Goal: Task Accomplishment & Management: Manage account settings

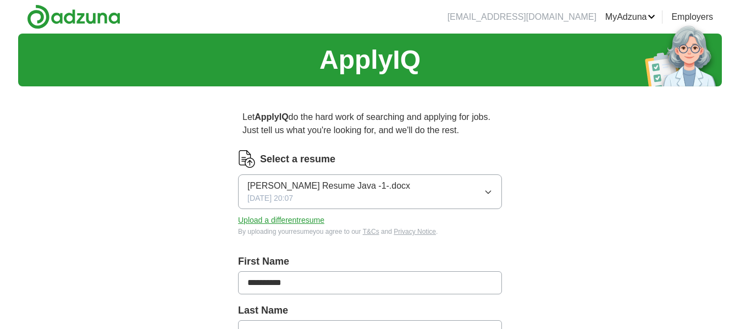
click at [69, 23] on img at bounding box center [73, 16] width 93 height 25
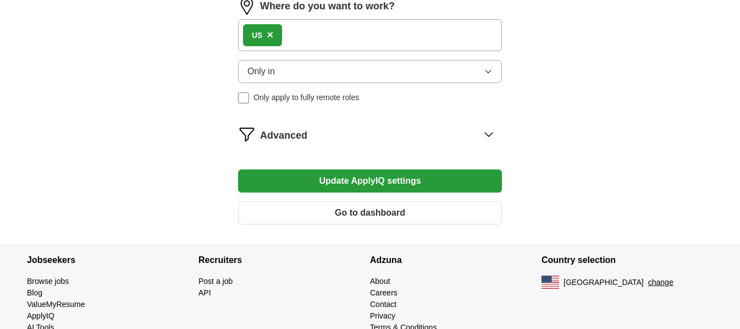
scroll to position [535, 0]
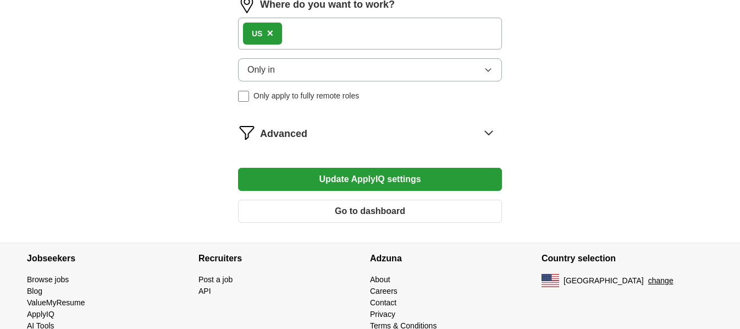
click at [368, 178] on button "Update ApplyIQ settings" at bounding box center [370, 179] width 264 height 23
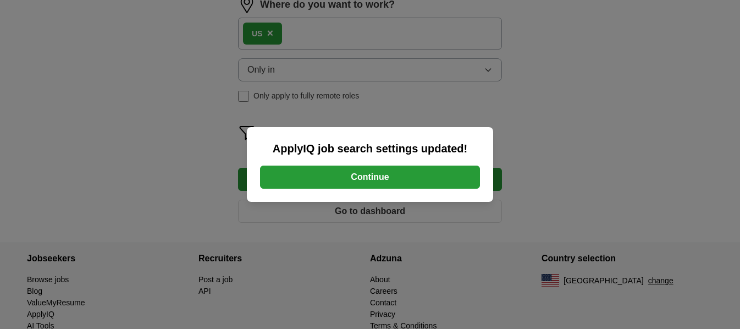
click at [368, 178] on button "Continue" at bounding box center [370, 177] width 220 height 23
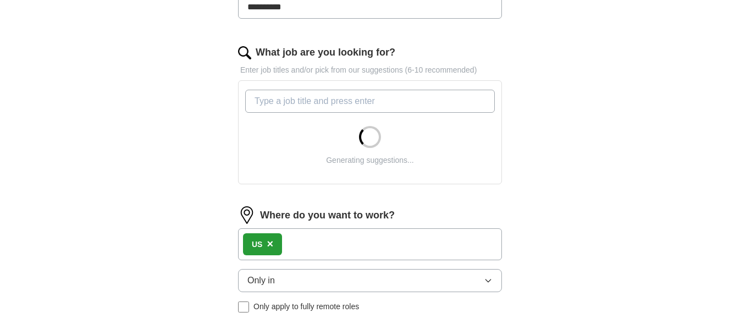
scroll to position [324, 0]
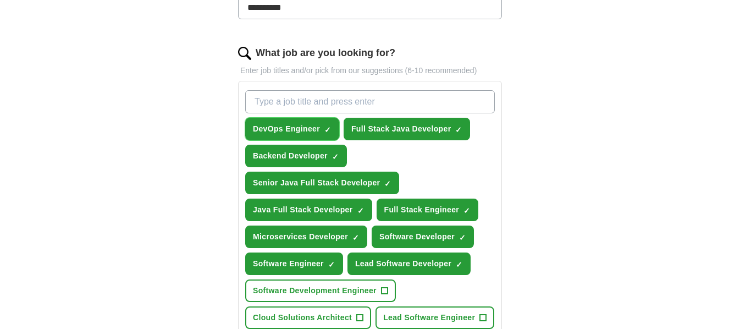
click at [0, 0] on span "×" at bounding box center [0, 0] width 0 height 0
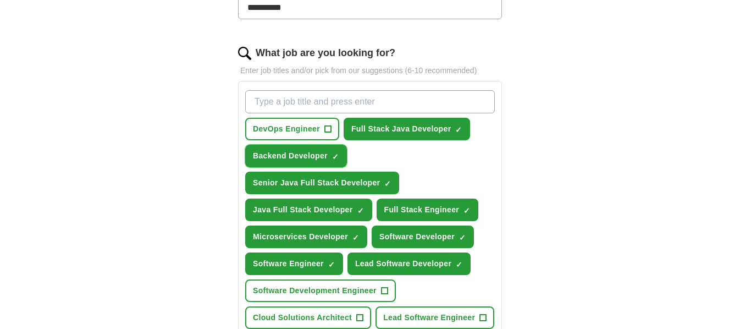
click at [0, 0] on span "×" at bounding box center [0, 0] width 0 height 0
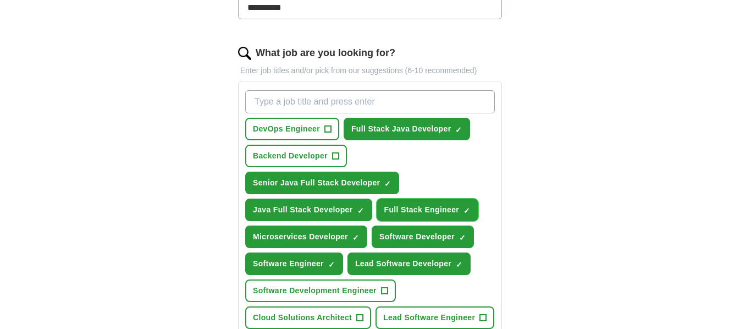
click at [0, 0] on span "×" at bounding box center [0, 0] width 0 height 0
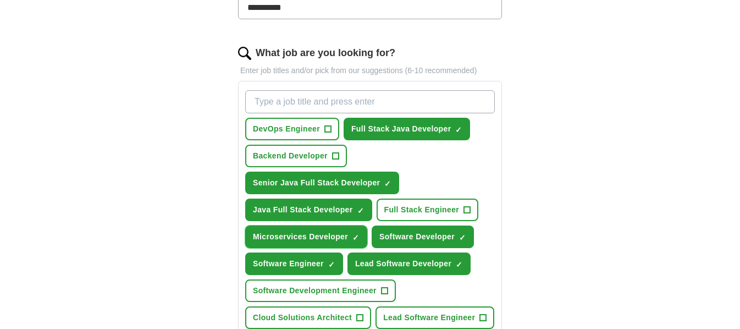
click at [0, 0] on span "×" at bounding box center [0, 0] width 0 height 0
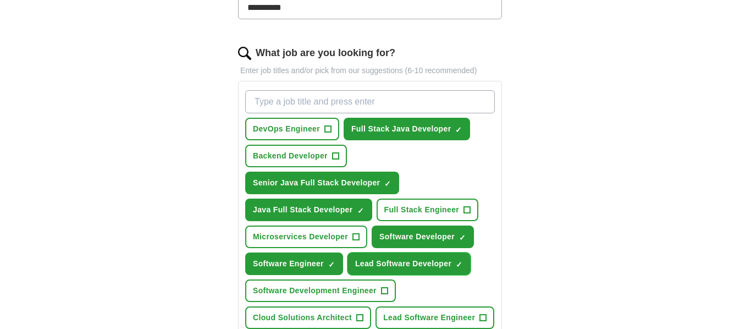
click at [0, 0] on span "×" at bounding box center [0, 0] width 0 height 0
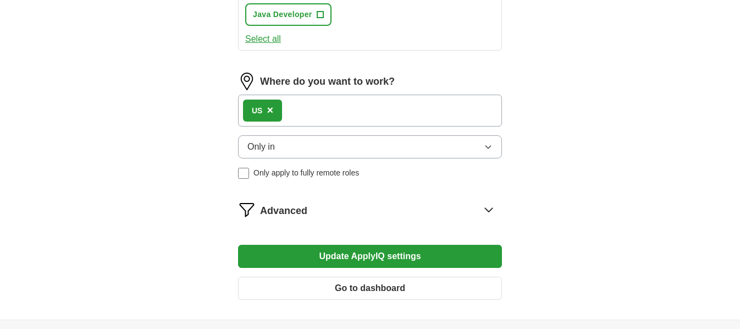
scroll to position [654, 0]
click at [311, 214] on div "Advanced" at bounding box center [381, 209] width 242 height 18
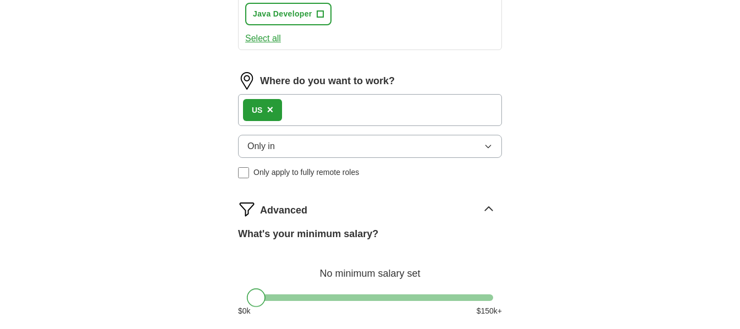
drag, startPoint x: 371, startPoint y: 294, endPoint x: 121, endPoint y: 274, distance: 250.4
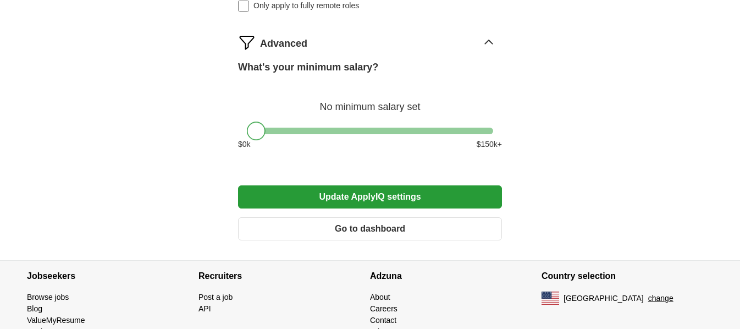
scroll to position [823, 0]
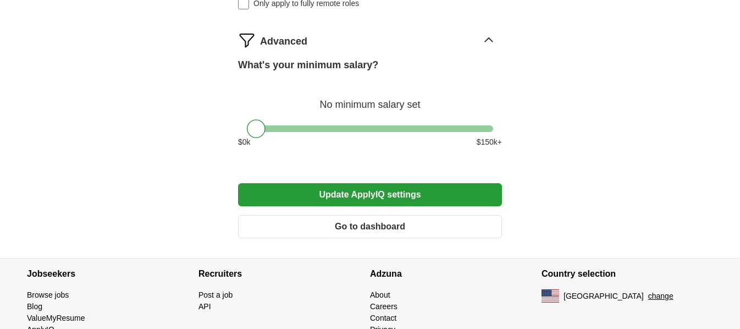
click at [423, 195] on button "Update ApplyIQ settings" at bounding box center [370, 194] width 264 height 23
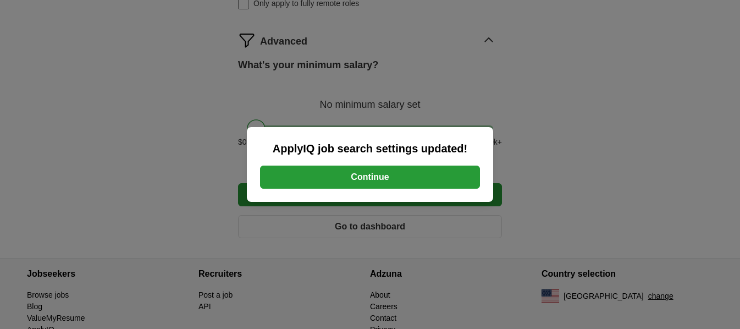
click at [396, 172] on button "Continue" at bounding box center [370, 177] width 220 height 23
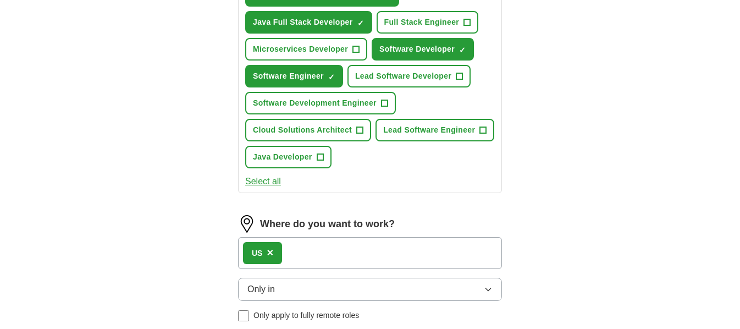
scroll to position [507, 0]
